Goal: Task Accomplishment & Management: Manage account settings

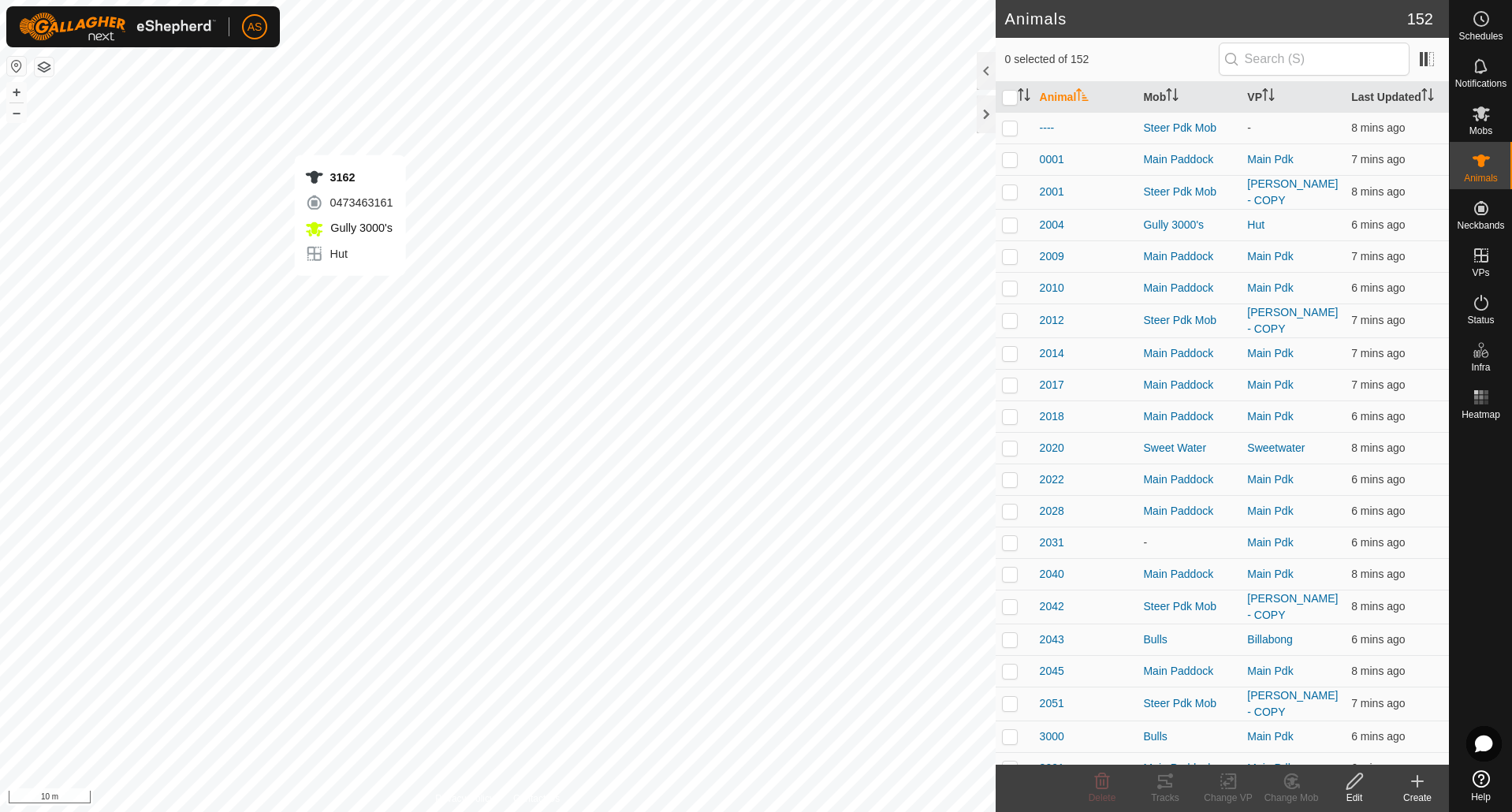
checkbox input "true"
click at [1171, 787] on icon at bounding box center [1166, 782] width 15 height 13
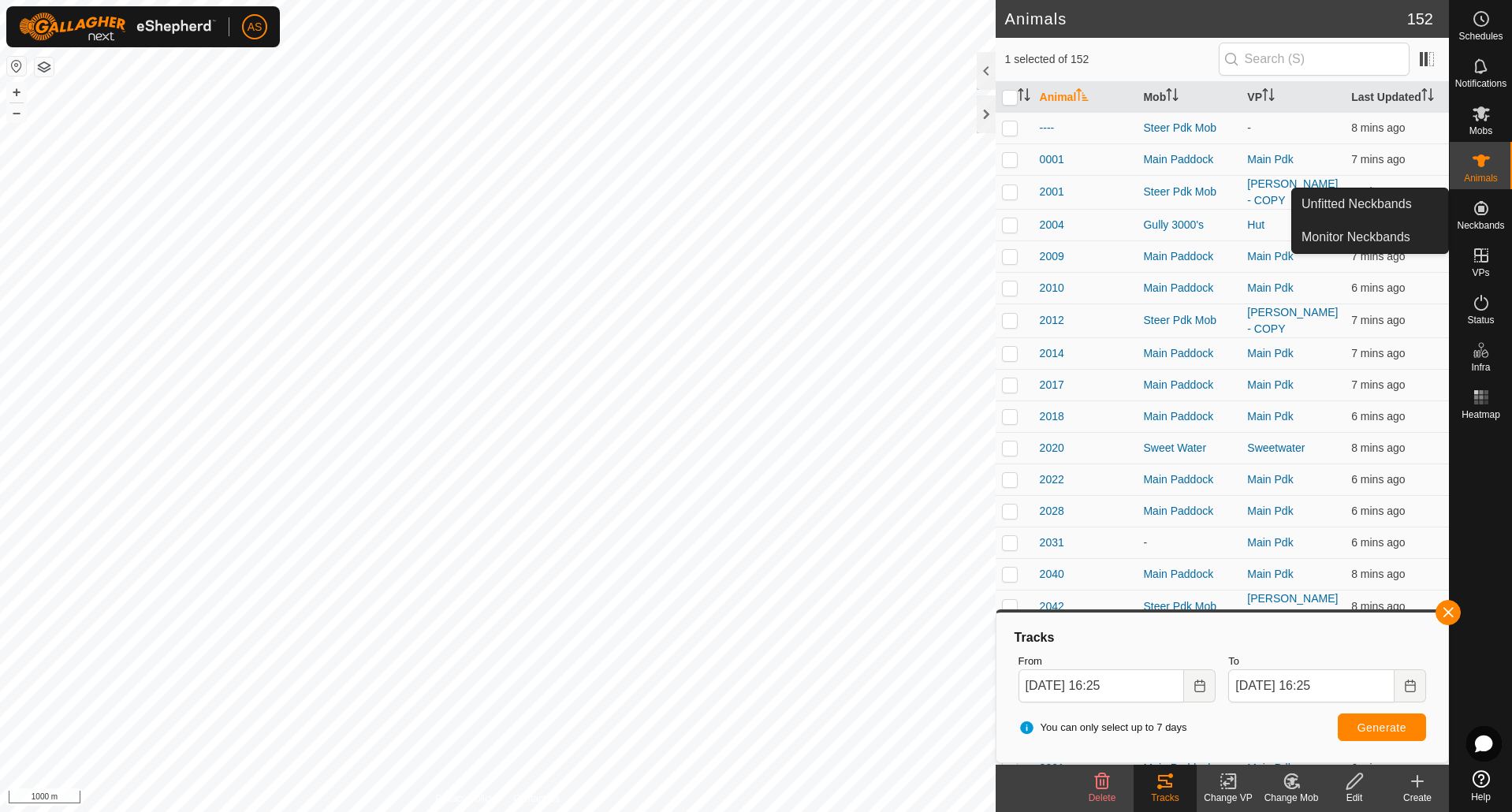
click at [1486, 210] on icon at bounding box center [1481, 208] width 19 height 19
click at [1363, 204] on link "Unfitted Neckbands" at bounding box center [1370, 204] width 156 height 32
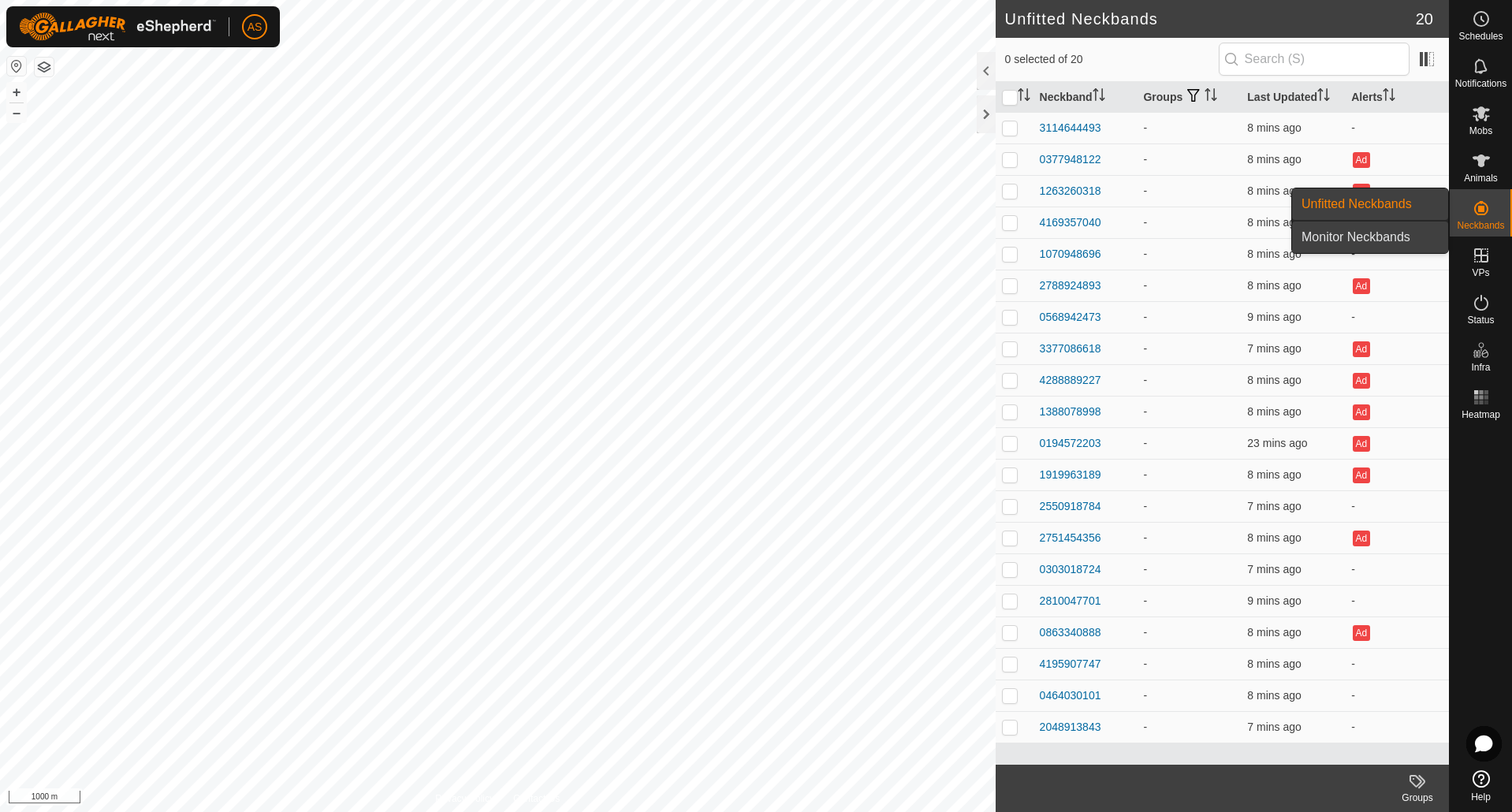
click at [1388, 232] on link "Monitor Neckbands" at bounding box center [1370, 237] width 156 height 32
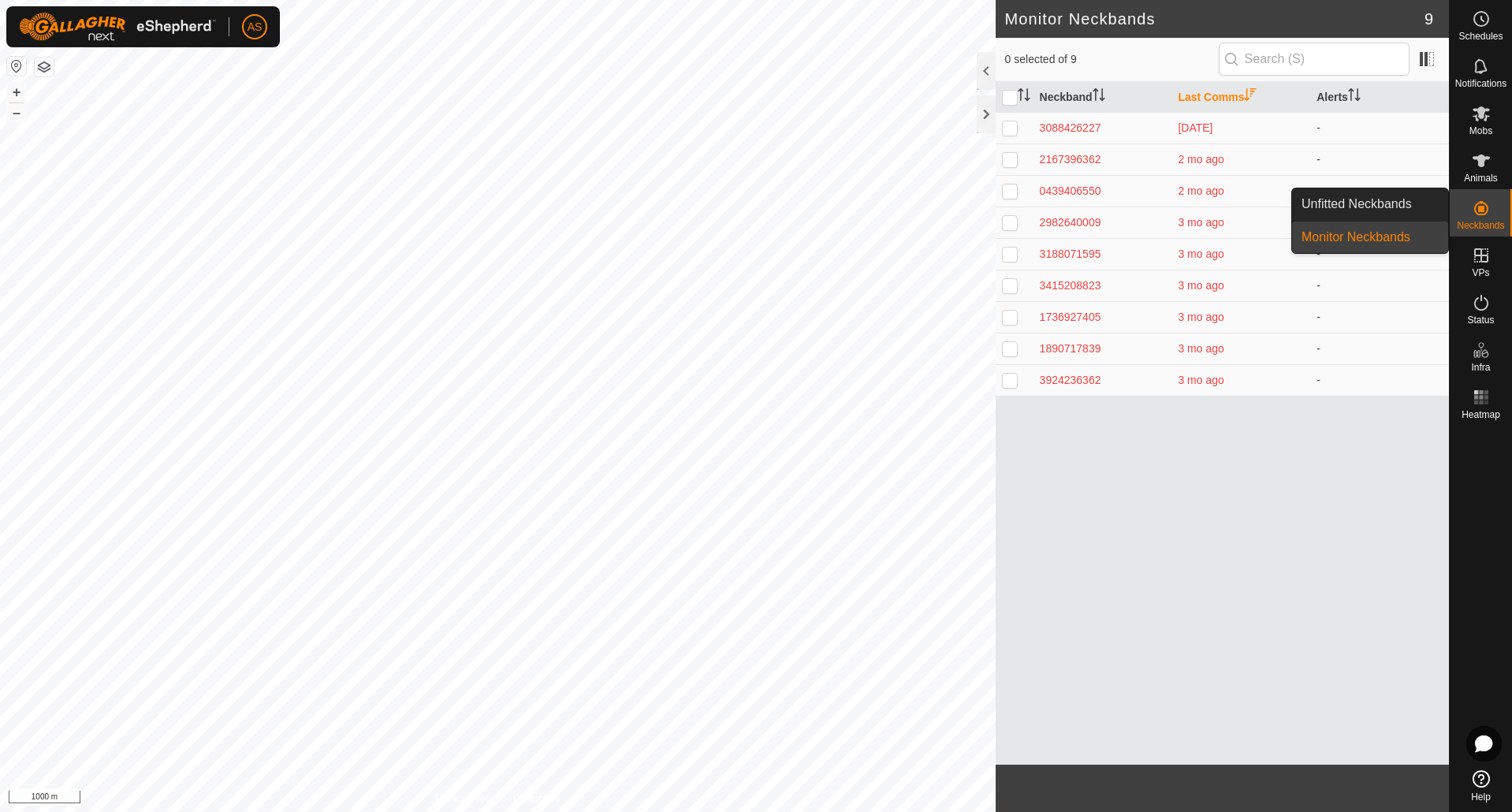
click at [1370, 207] on link "Unfitted Neckbands" at bounding box center [1370, 204] width 156 height 32
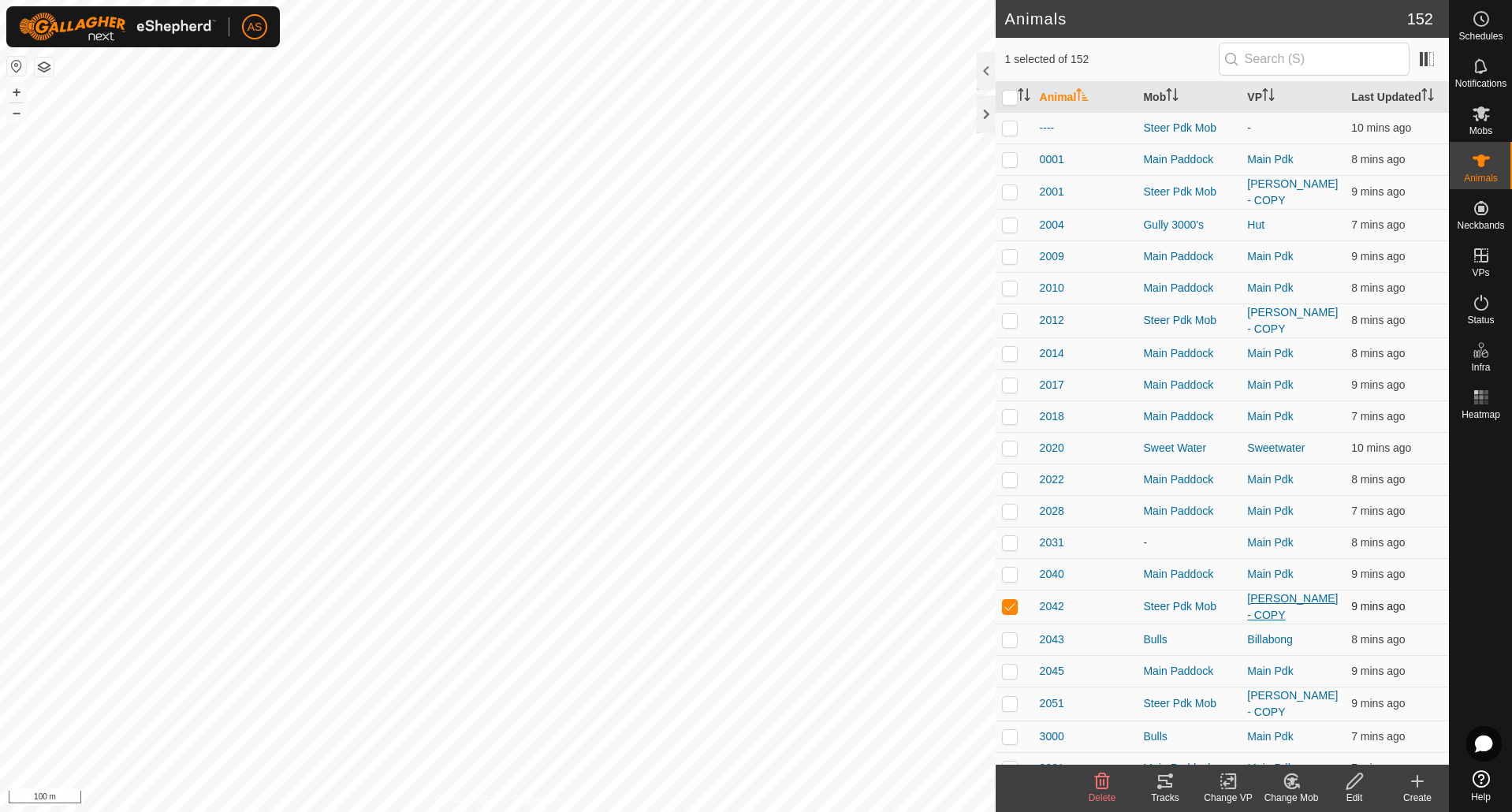
click at [1267, 602] on link "[PERSON_NAME] - COPY" at bounding box center [1293, 607] width 91 height 29
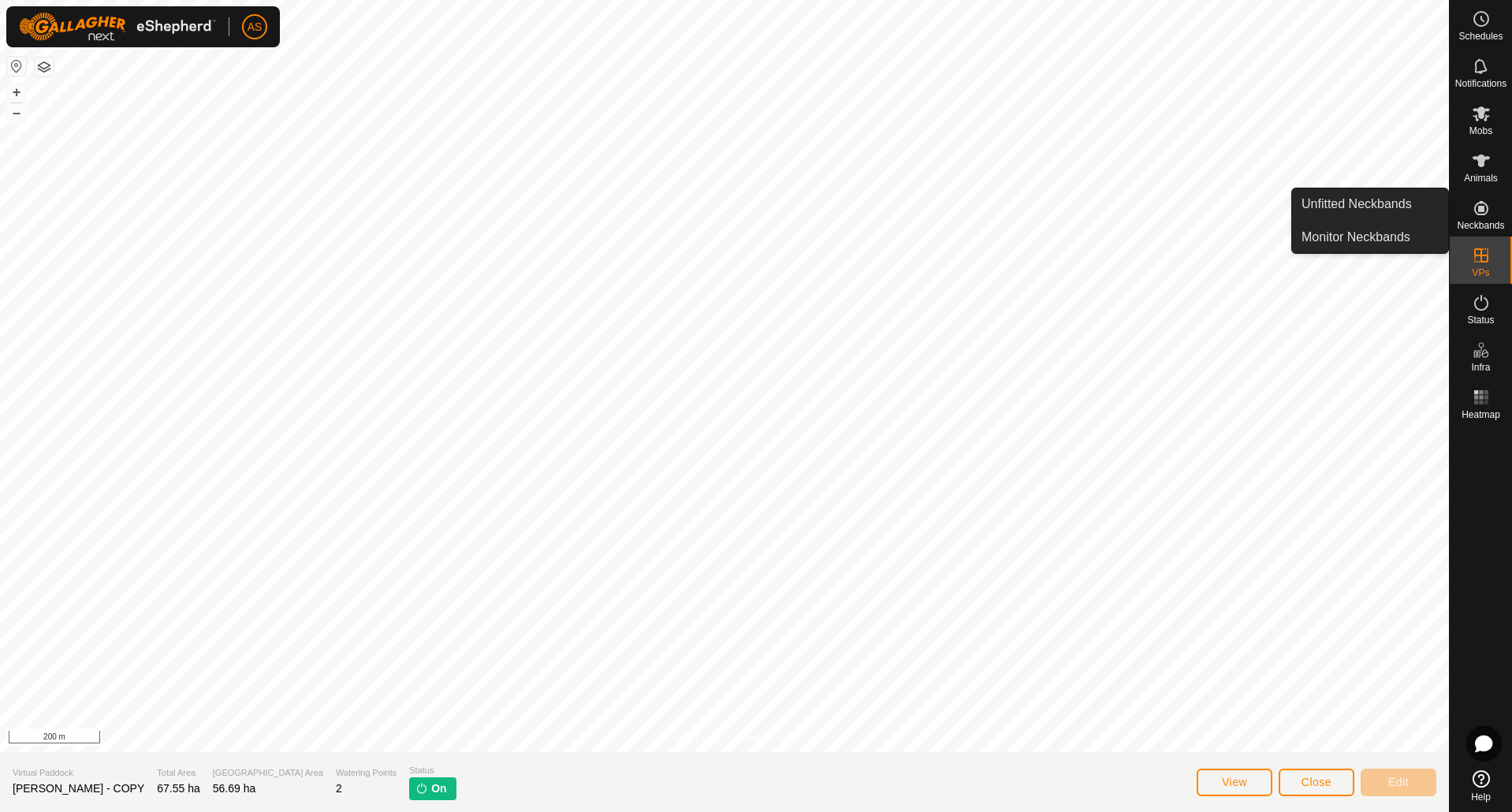
click at [1481, 221] on span "Neckbands" at bounding box center [1481, 226] width 48 height 9
click at [1374, 202] on link "Unfitted Neckbands" at bounding box center [1370, 204] width 156 height 32
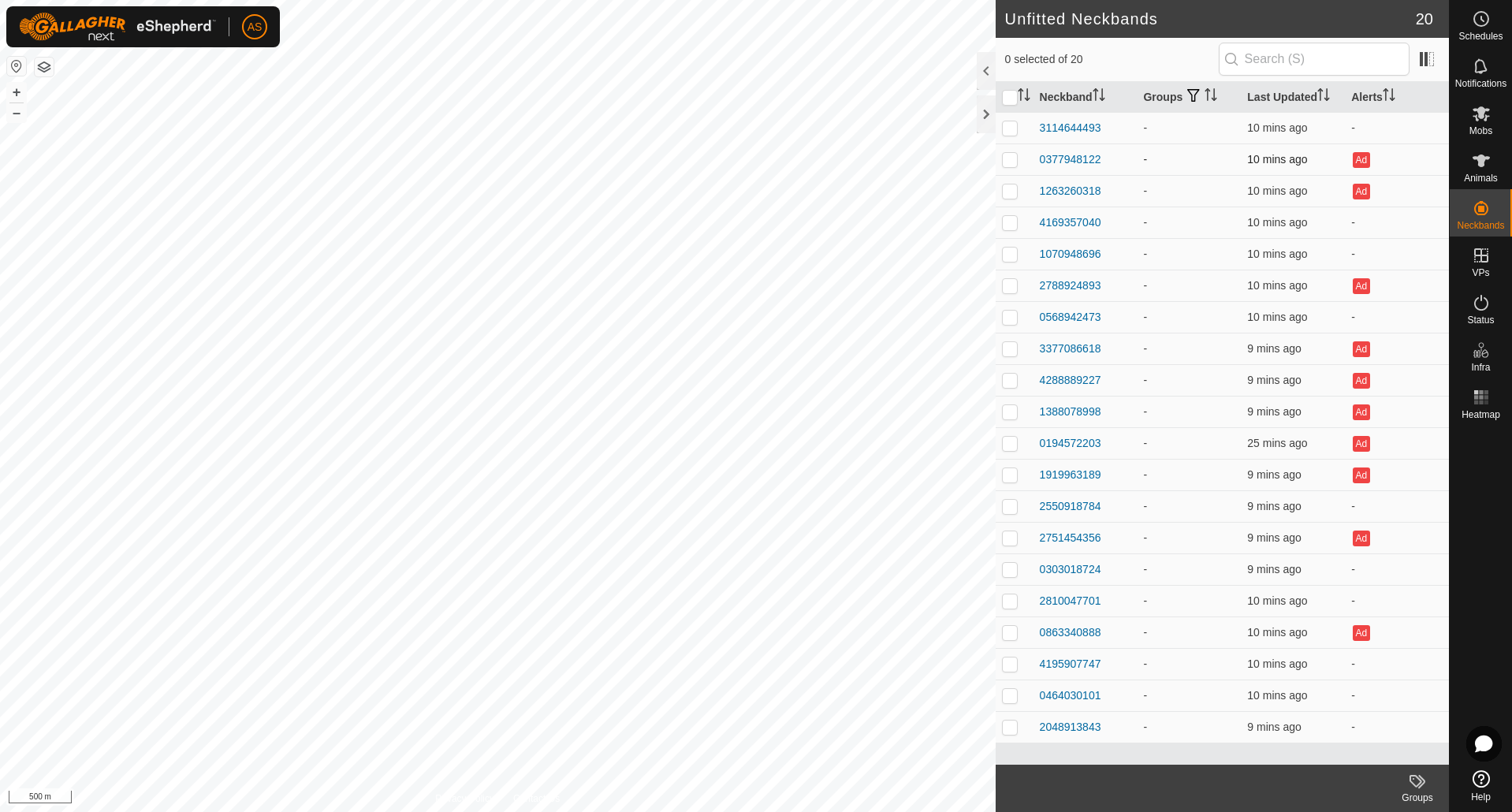
click at [1012, 160] on p-checkbox at bounding box center [1009, 159] width 16 height 13
checkbox input "true"
click at [1010, 187] on p-checkbox at bounding box center [1009, 191] width 16 height 13
checkbox input "true"
click at [1011, 280] on p-checkbox at bounding box center [1009, 285] width 16 height 13
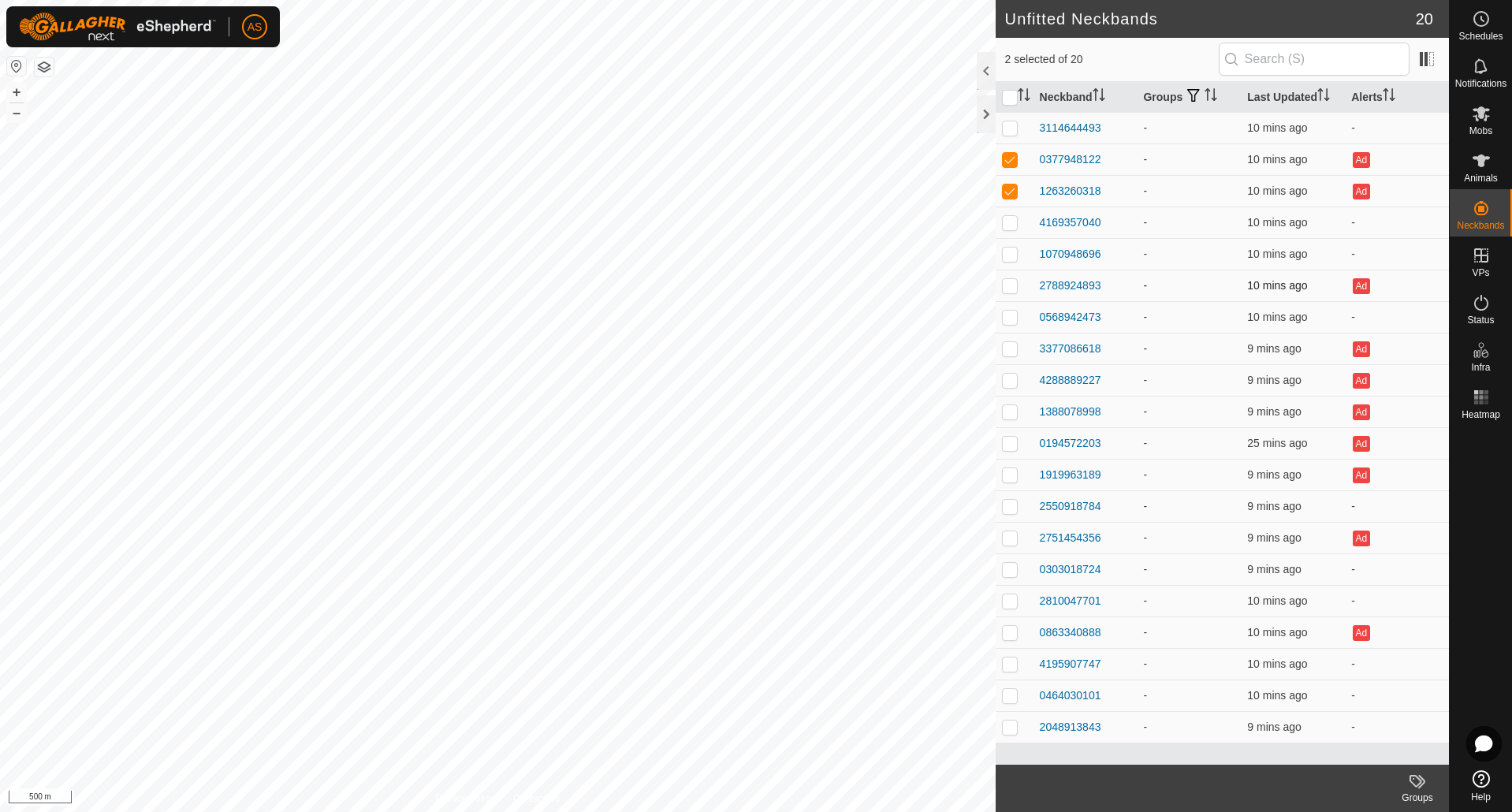
checkbox input "true"
click at [1006, 348] on p-checkbox at bounding box center [1009, 348] width 16 height 13
checkbox input "true"
click at [1010, 385] on p-checkbox at bounding box center [1009, 380] width 16 height 13
checkbox input "true"
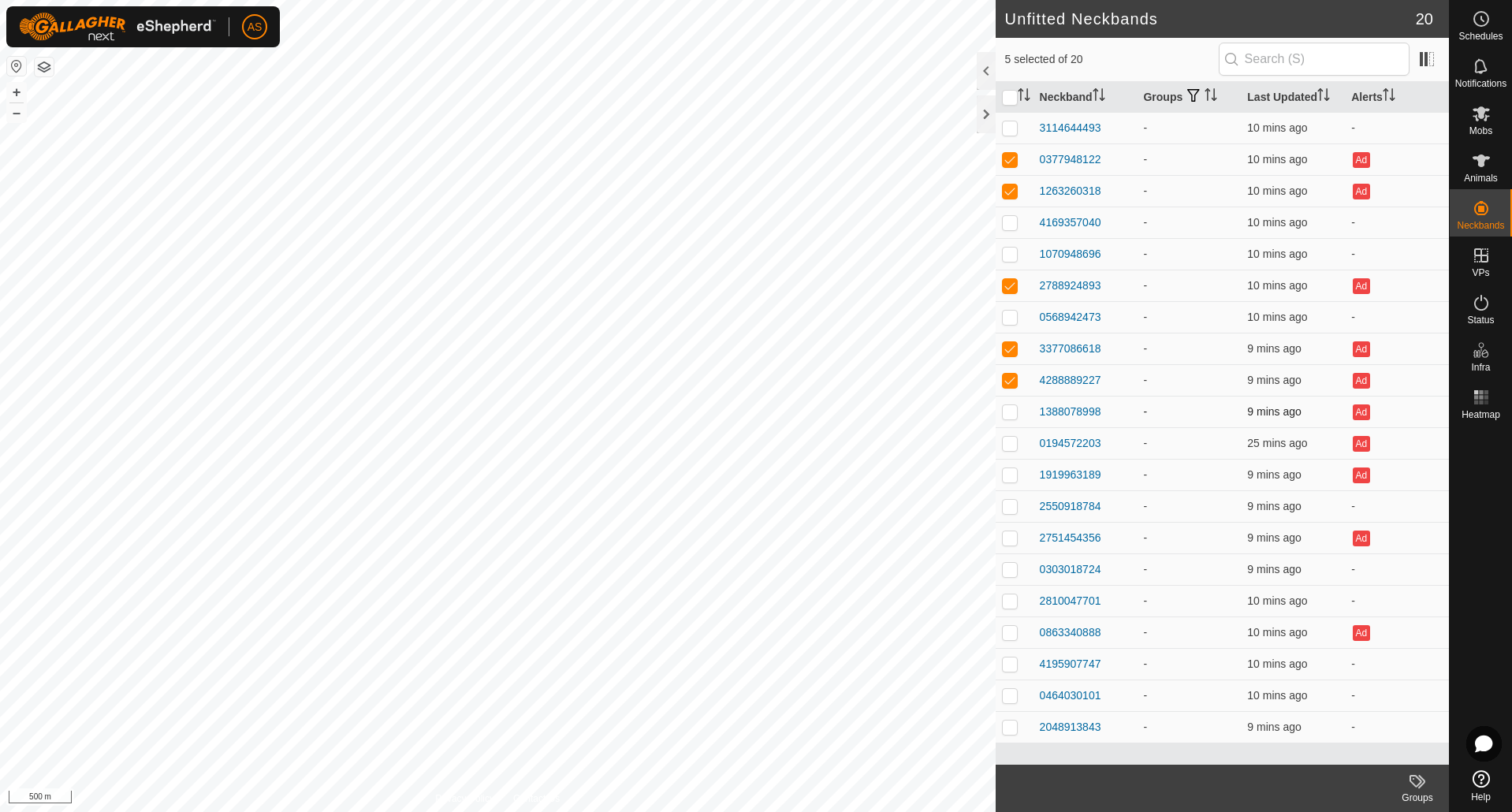
click at [1007, 414] on p-checkbox at bounding box center [1009, 411] width 16 height 13
checkbox input "true"
click at [1006, 444] on p-checkbox at bounding box center [1009, 443] width 16 height 13
checkbox input "true"
click at [1007, 474] on p-checkbox at bounding box center [1009, 475] width 16 height 13
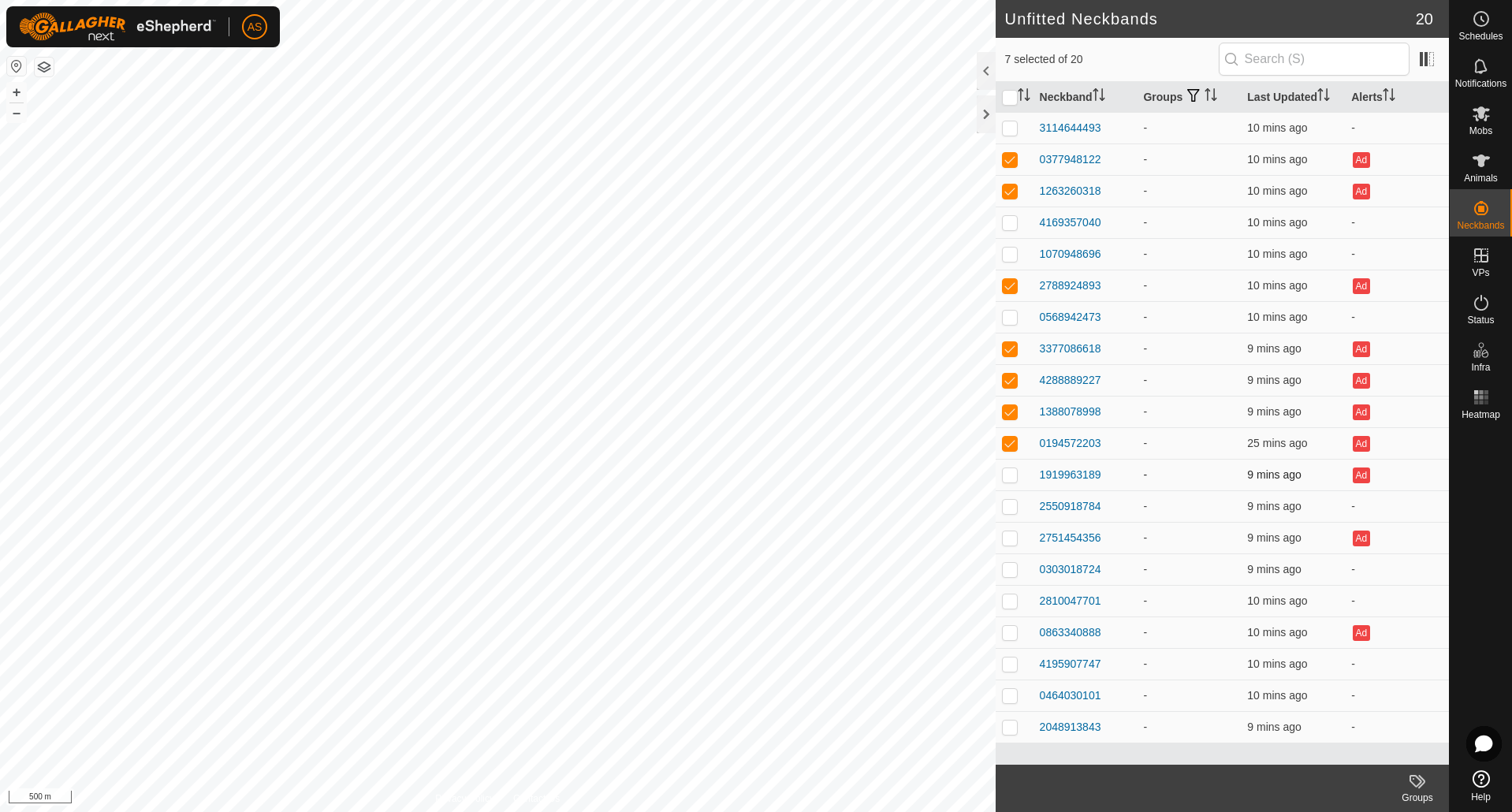
checkbox input "true"
click at [1012, 538] on p-checkbox at bounding box center [1009, 538] width 16 height 13
checkbox input "true"
click at [1008, 633] on p-checkbox at bounding box center [1009, 633] width 16 height 13
checkbox input "true"
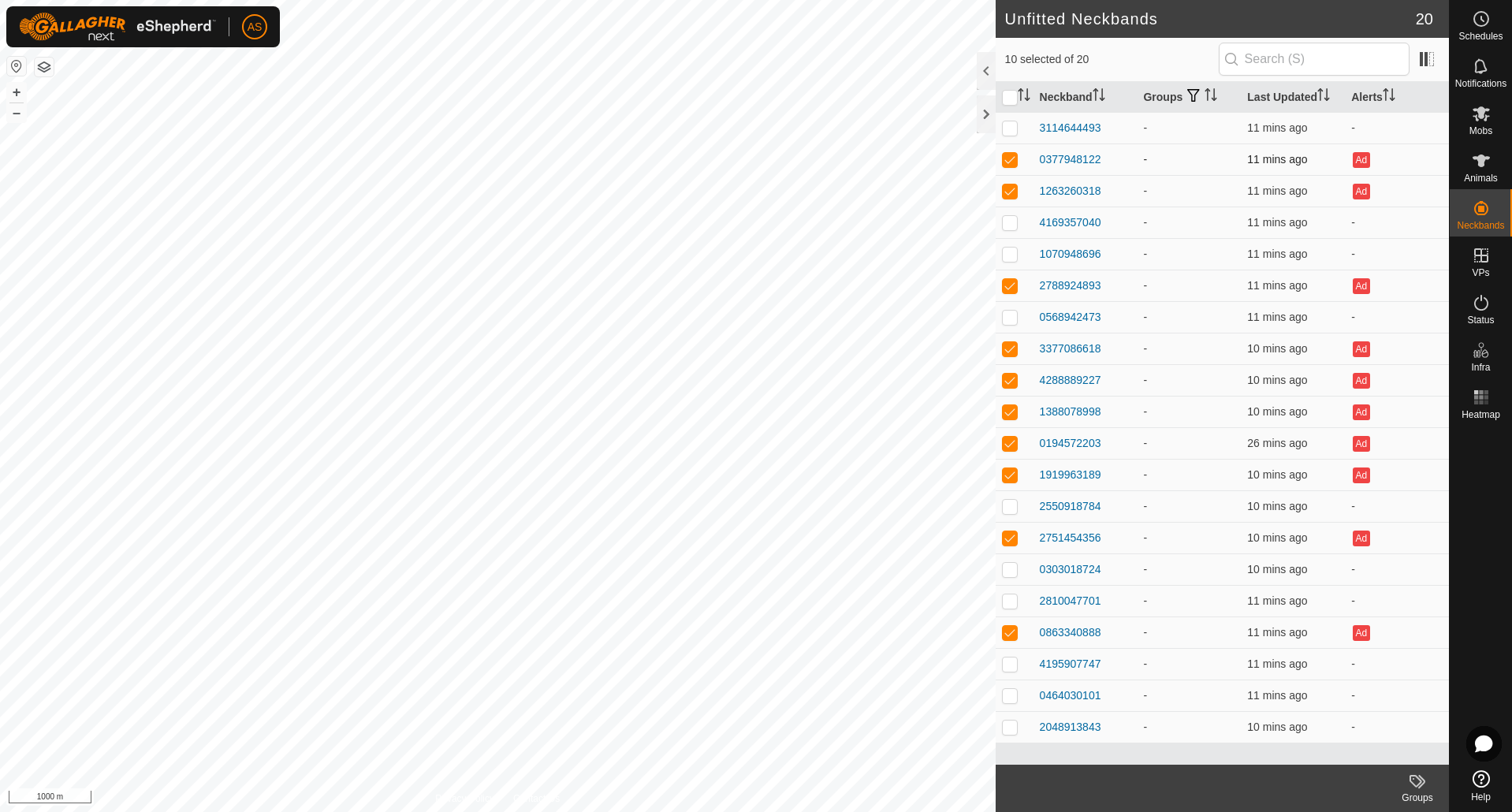
click at [1006, 161] on p-checkbox at bounding box center [1009, 159] width 16 height 13
checkbox input "false"
click at [1006, 187] on p-checkbox at bounding box center [1009, 191] width 16 height 13
checkbox input "false"
click at [1009, 284] on p-checkbox at bounding box center [1009, 285] width 16 height 13
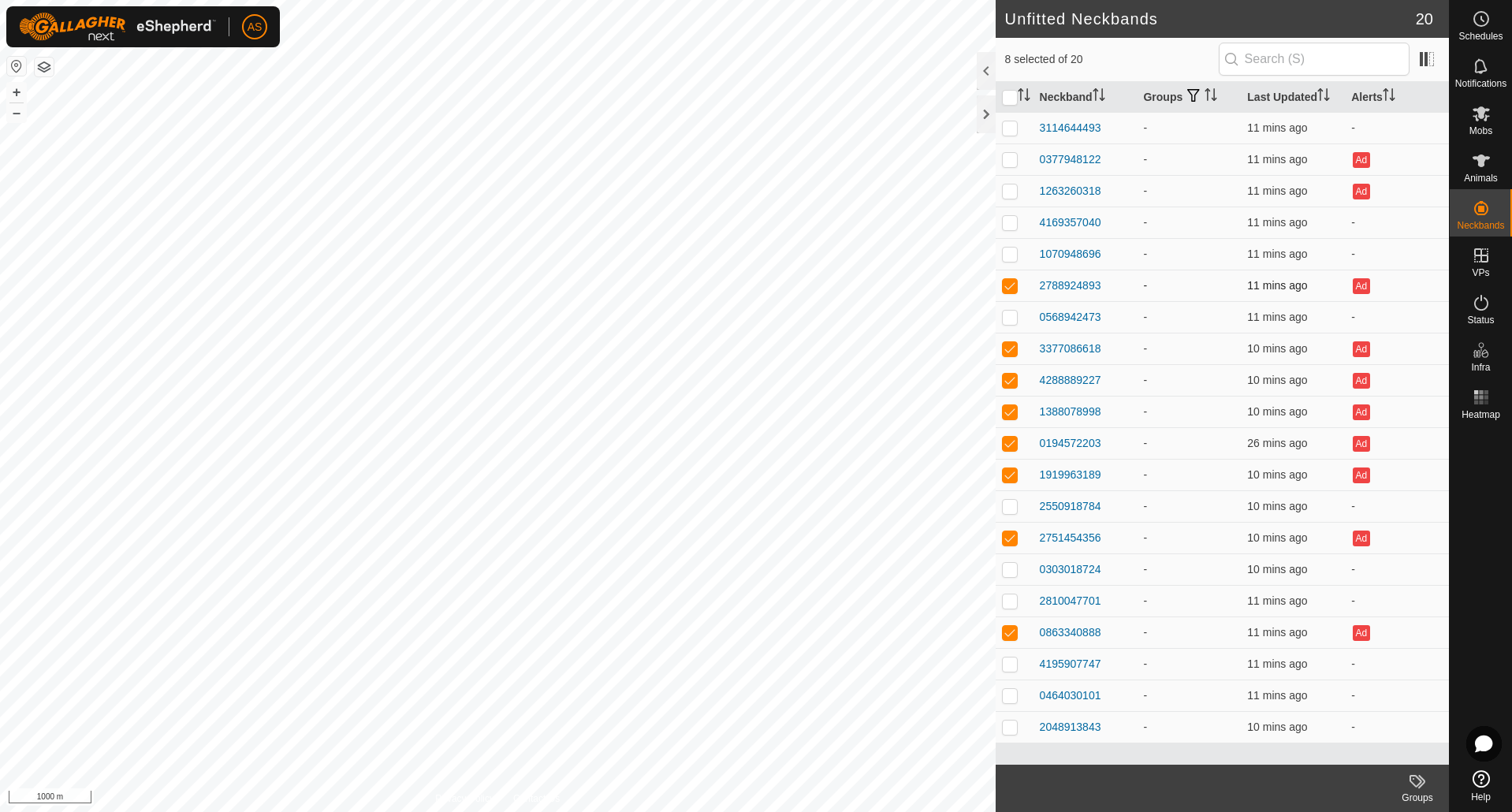
checkbox input "false"
click at [1007, 349] on p-checkbox at bounding box center [1009, 348] width 16 height 13
checkbox input "false"
click at [1009, 387] on td at bounding box center [1014, 379] width 37 height 32
checkbox input "false"
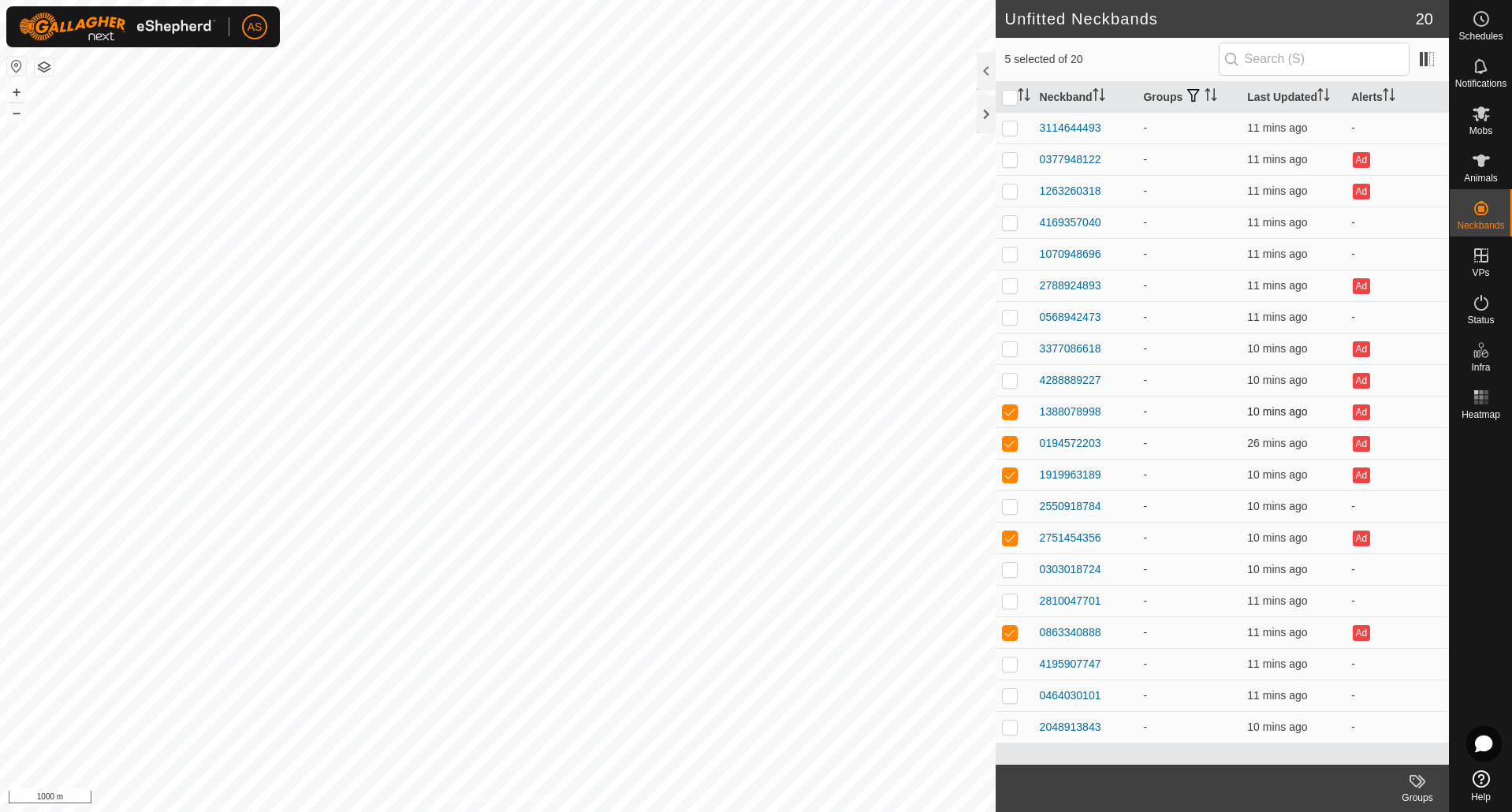
click at [1011, 416] on p-checkbox at bounding box center [1009, 411] width 16 height 13
checkbox input "false"
click at [1008, 443] on p-checkbox at bounding box center [1009, 443] width 16 height 13
checkbox input "false"
click at [1010, 477] on p-checkbox at bounding box center [1009, 475] width 16 height 13
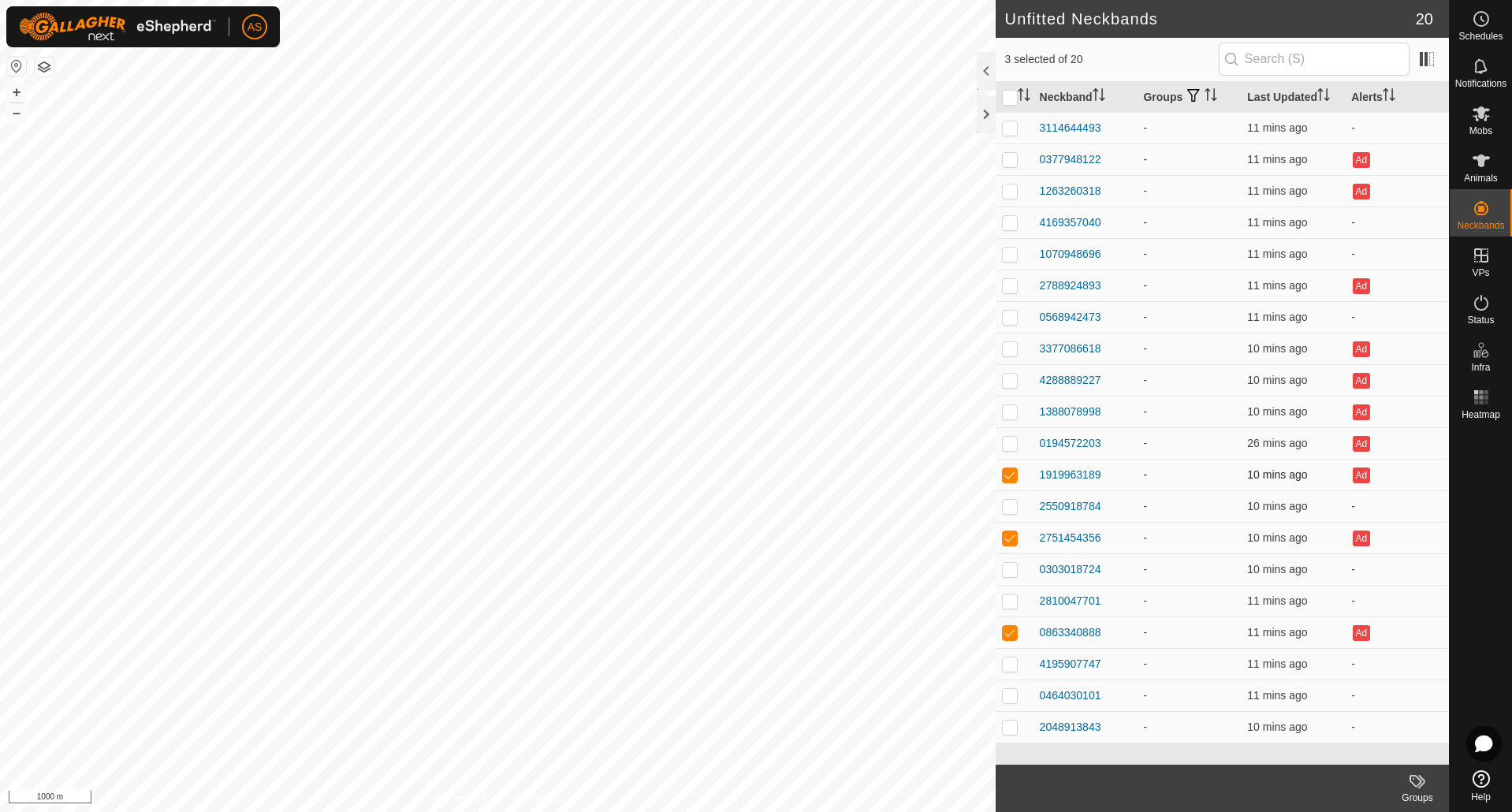
checkbox input "false"
click at [1006, 539] on p-checkbox at bounding box center [1009, 538] width 16 height 13
checkbox input "false"
click at [1011, 632] on p-checkbox at bounding box center [1009, 633] width 16 height 13
checkbox input "false"
